Goal: Task Accomplishment & Management: Use online tool/utility

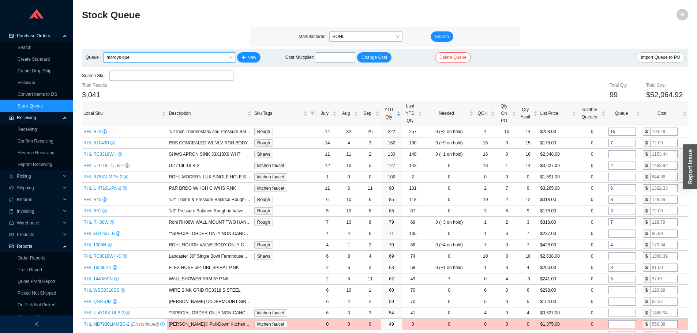
scroll to position [27, 0]
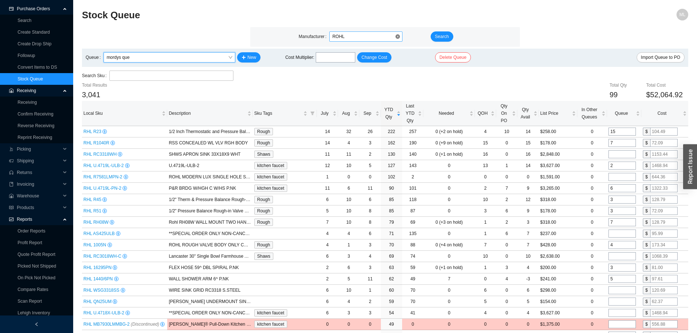
click at [346, 36] on span "ROHL" at bounding box center [365, 37] width 67 height 10
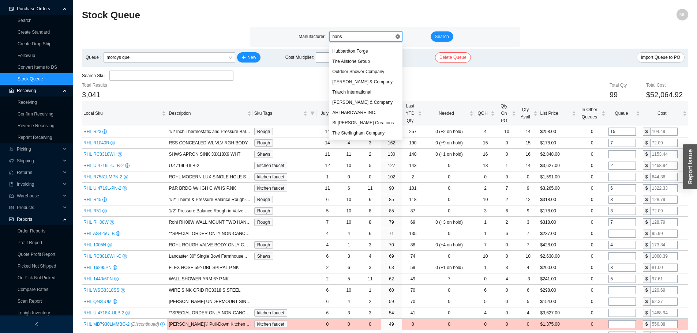
scroll to position [0, 0]
type input "hansg"
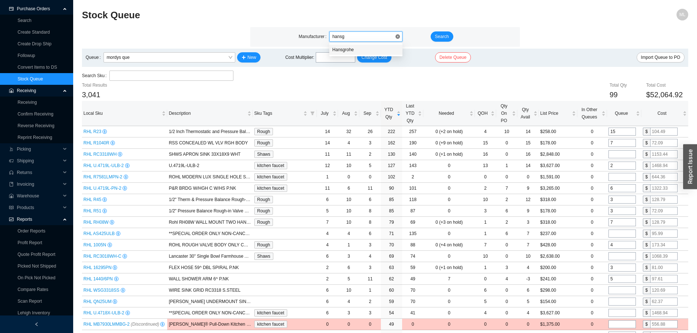
click at [346, 49] on div "Hansgrohe" at bounding box center [365, 49] width 67 height 7
click at [437, 33] on span "Search" at bounding box center [442, 36] width 14 height 7
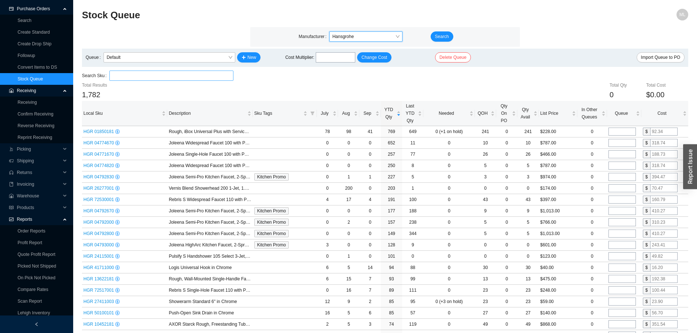
click at [154, 76] on input "search" at bounding box center [171, 76] width 118 height 10
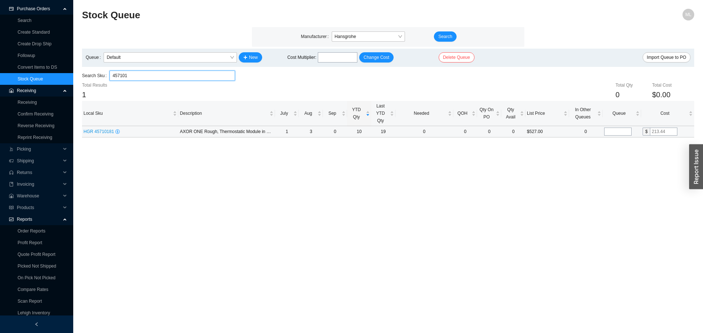
type input "457101"
click at [617, 131] on input "tel" at bounding box center [617, 132] width 27 height 8
type input "2"
click at [407, 201] on main "Stock Queue ML Manufacturer Hansgrohe Search Queue Default New Cost Multiplier …" at bounding box center [388, 171] width 612 height 325
drag, startPoint x: 166, startPoint y: 76, endPoint x: 81, endPoint y: 75, distance: 84.9
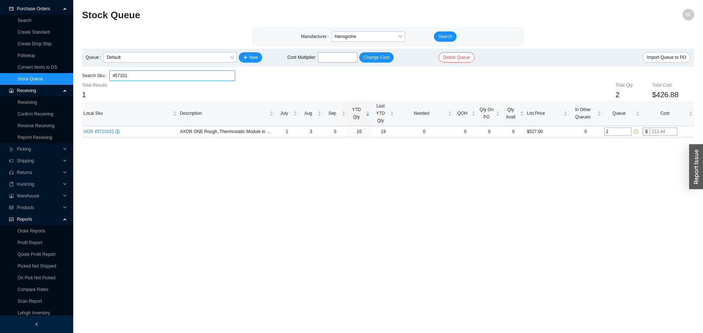
click at [81, 75] on section "Stock Queue ML Manufacturer Hansgrohe Search Queue Default New Cost Multiplier …" at bounding box center [387, 166] width 629 height 333
